Goal: Information Seeking & Learning: Learn about a topic

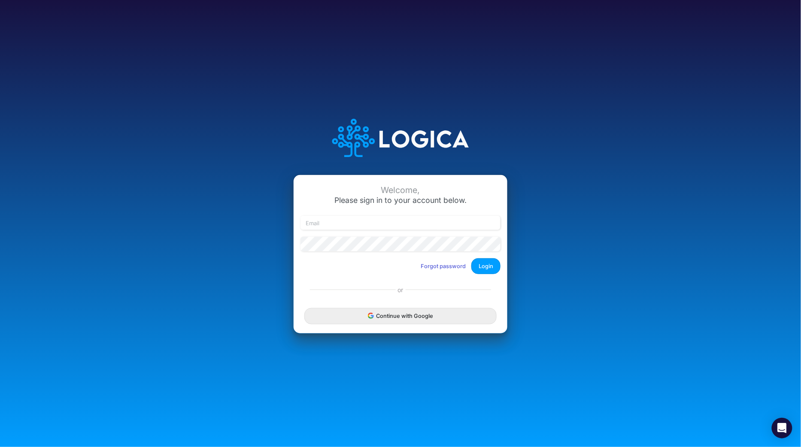
click at [457, 316] on button "Continue with Google" at bounding box center [400, 316] width 192 height 16
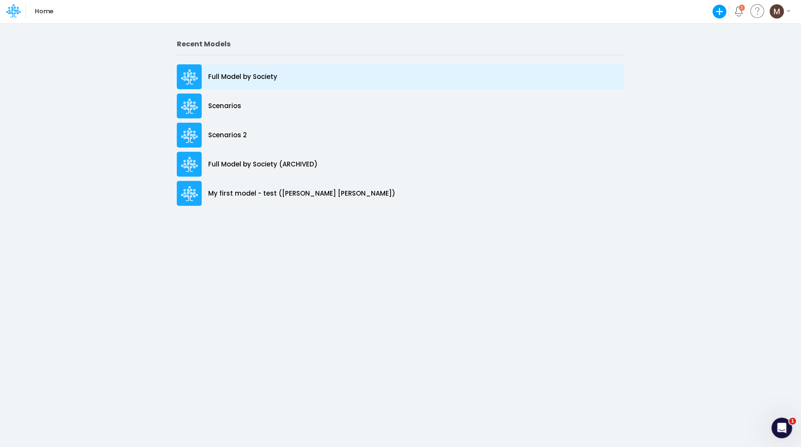
click at [251, 78] on p "Full Model by Society" at bounding box center [242, 77] width 69 height 10
